Goal: Task Accomplishment & Management: Complete application form

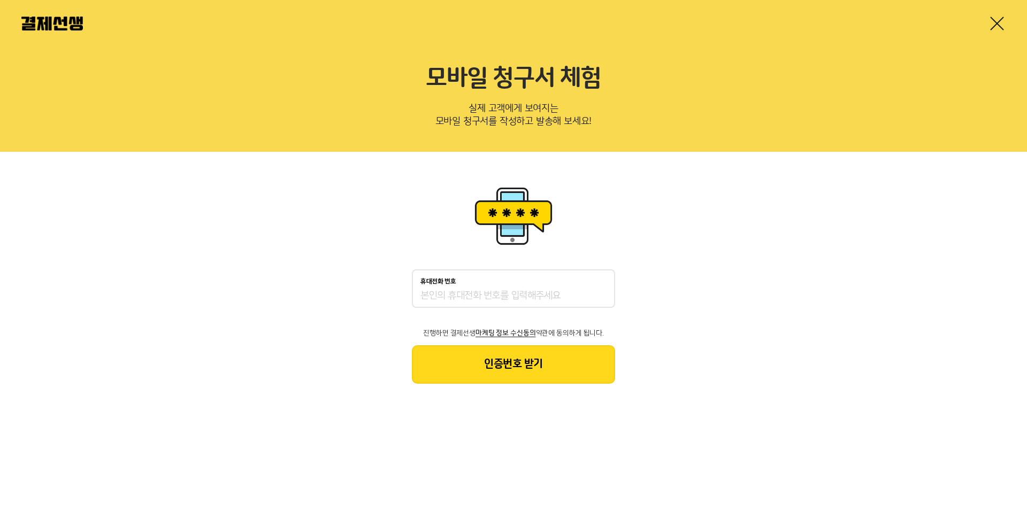
click at [536, 292] on input "휴대전화 번호" at bounding box center [513, 296] width 186 height 13
type input "01044152444"
click at [544, 373] on button "인증번호 받기" at bounding box center [513, 364] width 203 height 38
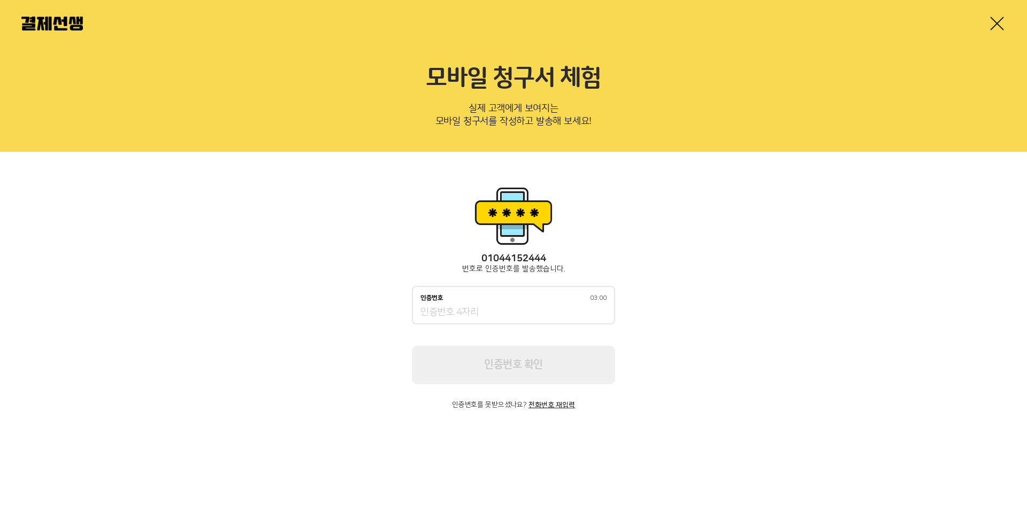
click at [500, 307] on input "인증번호 03:00" at bounding box center [513, 312] width 186 height 13
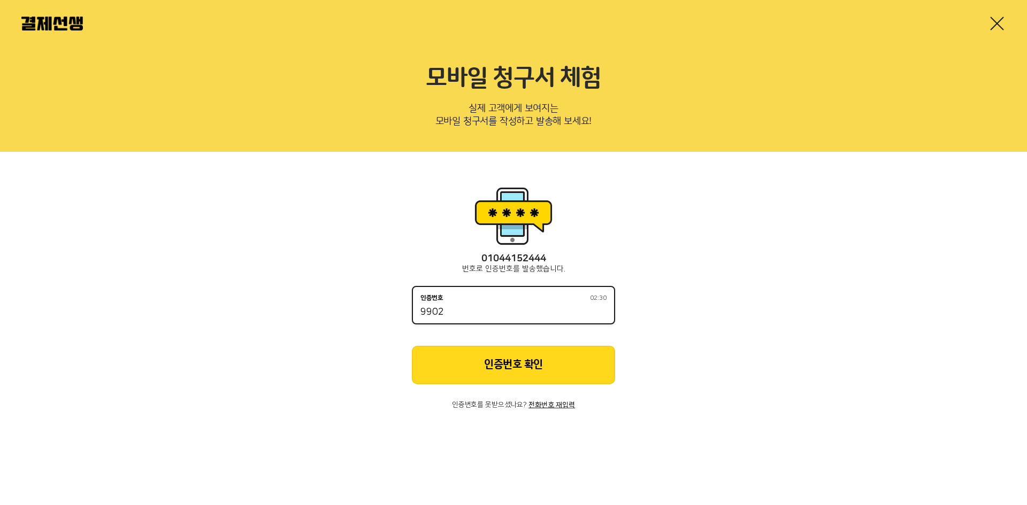
type input "9902"
click at [522, 366] on button "인증번호 확인" at bounding box center [513, 365] width 203 height 38
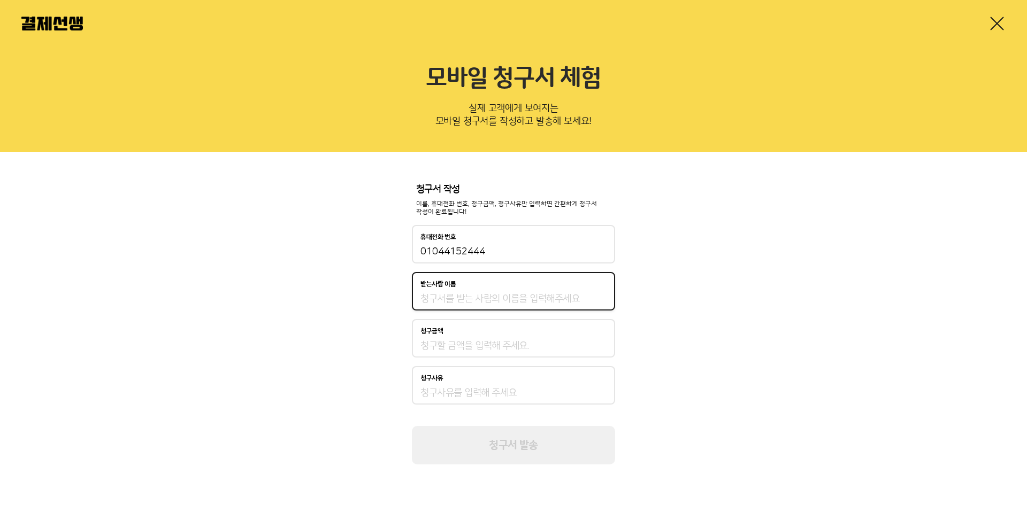
click at [511, 299] on input "받는사람 이름" at bounding box center [513, 298] width 186 height 13
type input "q"
type input "ㅂ"
type input "ㅏ"
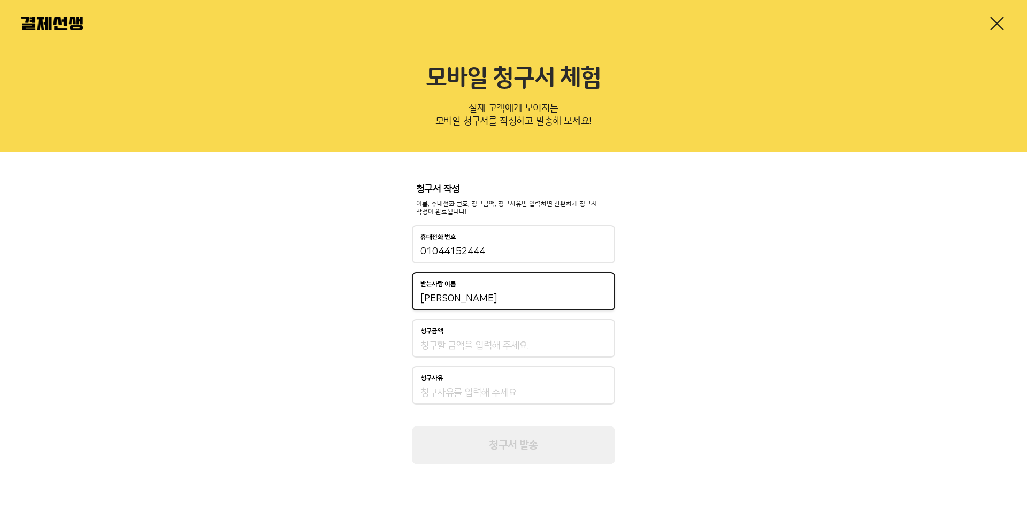
type input "[PERSON_NAME]"
click at [549, 355] on div "청구금액" at bounding box center [513, 338] width 203 height 38
click at [547, 346] on input "청구금액" at bounding box center [513, 346] width 186 height 13
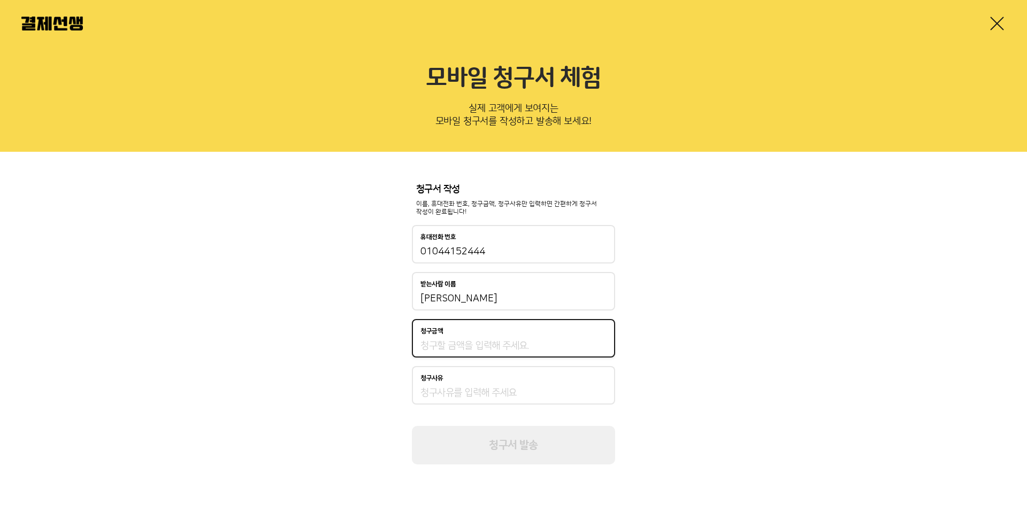
click at [529, 307] on div "받는사람 이름 [PERSON_NAME]" at bounding box center [513, 291] width 203 height 38
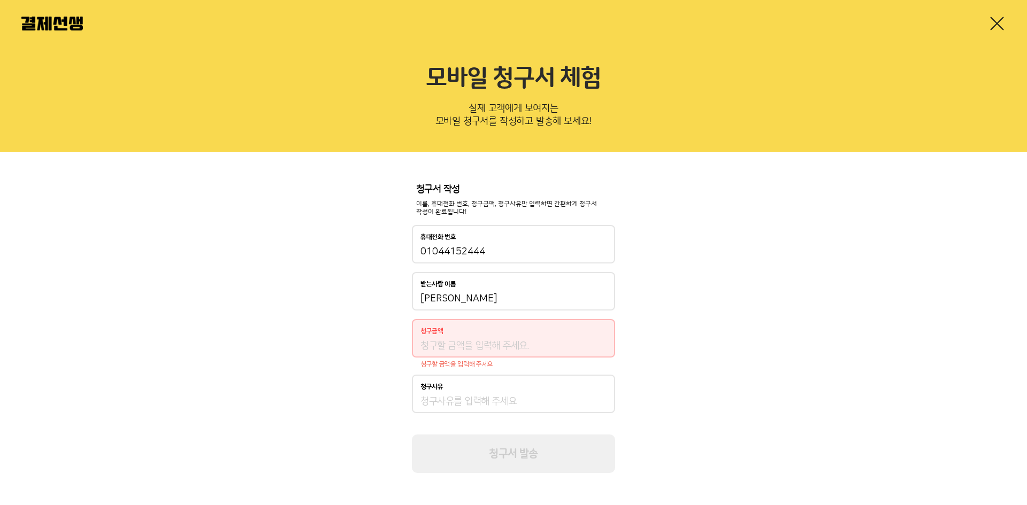
click at [527, 298] on input "[PERSON_NAME]" at bounding box center [513, 298] width 186 height 13
click at [496, 340] on input "청구금액" at bounding box center [513, 346] width 186 height 13
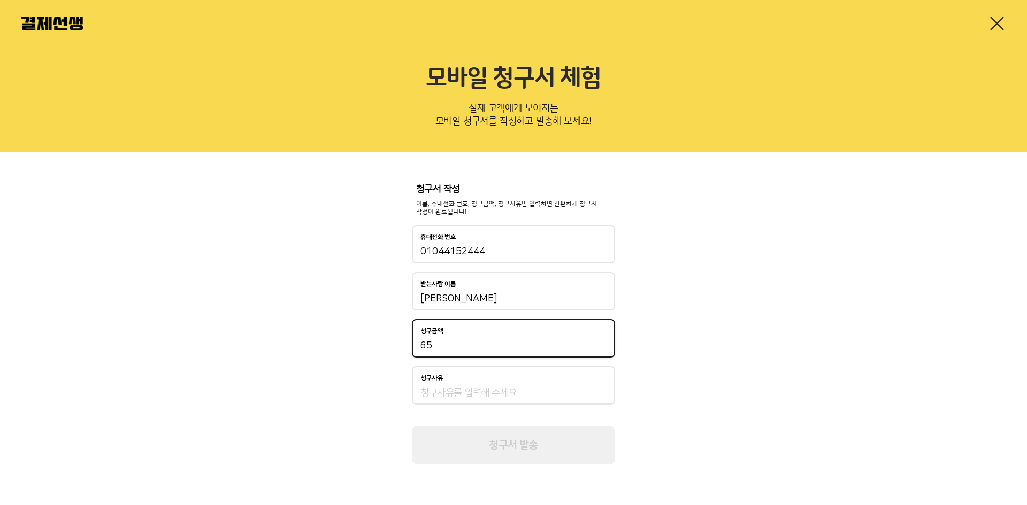
type input "6"
type input "390,000"
click at [492, 395] on input "청구사유" at bounding box center [513, 393] width 186 height 13
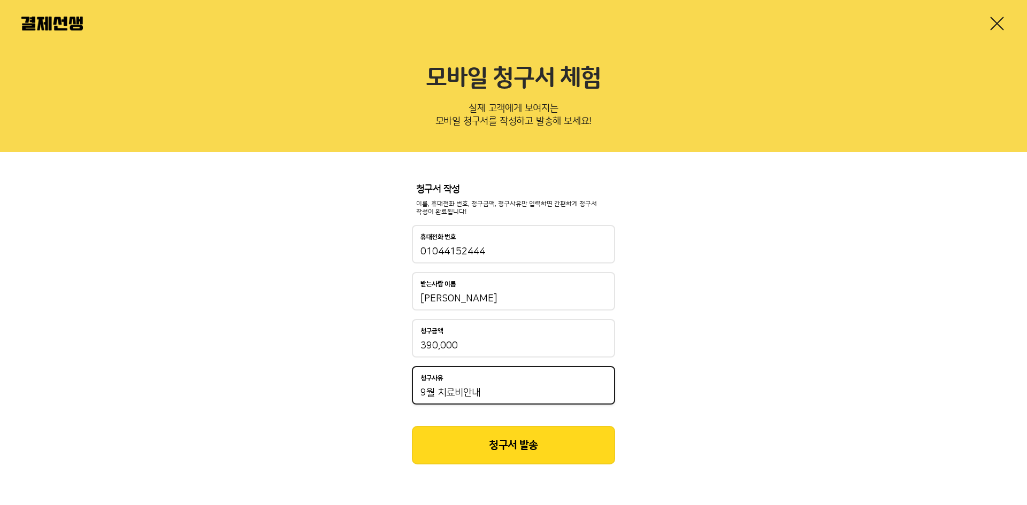
type input "9월 치료비안내"
click at [499, 443] on button "청구서 발송" at bounding box center [513, 445] width 203 height 38
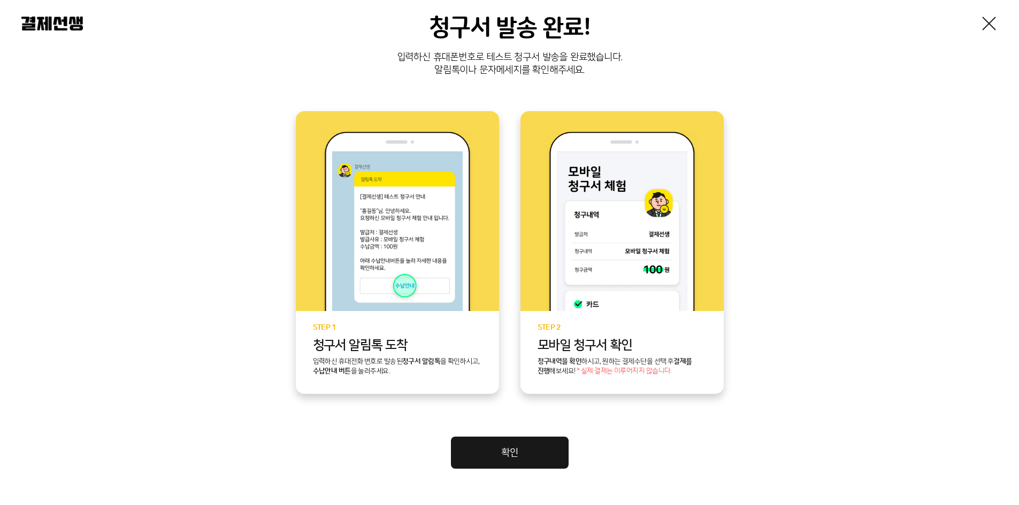
scroll to position [187, 0]
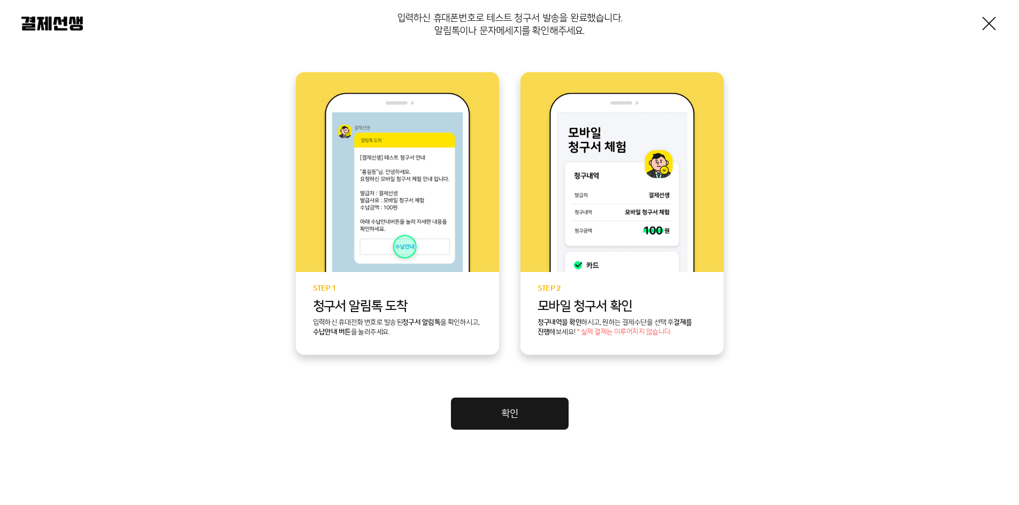
click at [527, 418] on link "확인" at bounding box center [510, 414] width 118 height 32
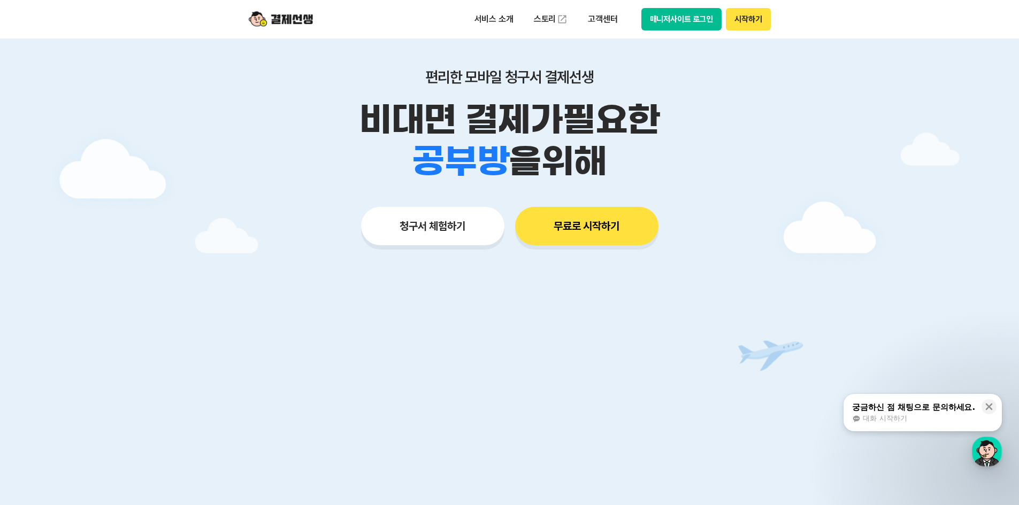
scroll to position [53, 0]
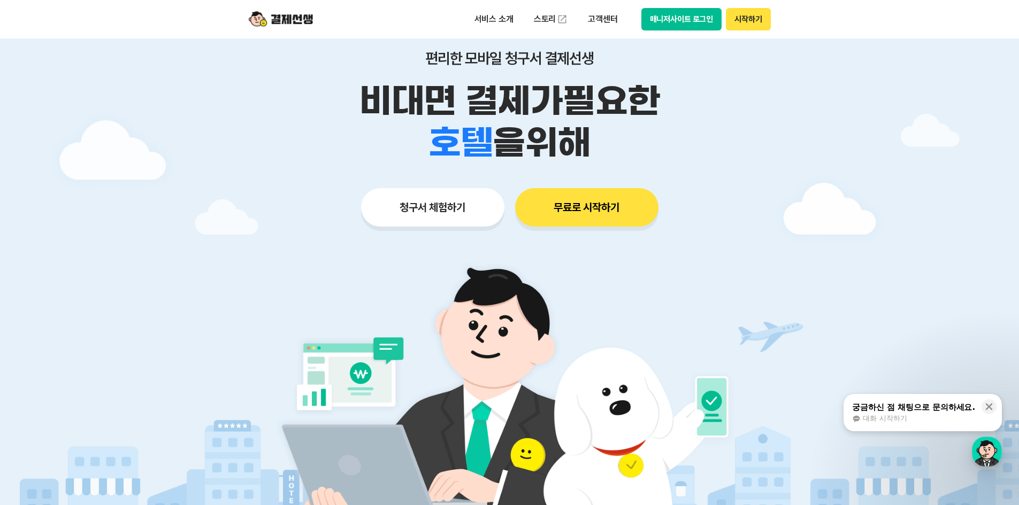
click at [588, 210] on button "무료로 시작하기" at bounding box center [586, 207] width 143 height 38
